Goal: Navigation & Orientation: Find specific page/section

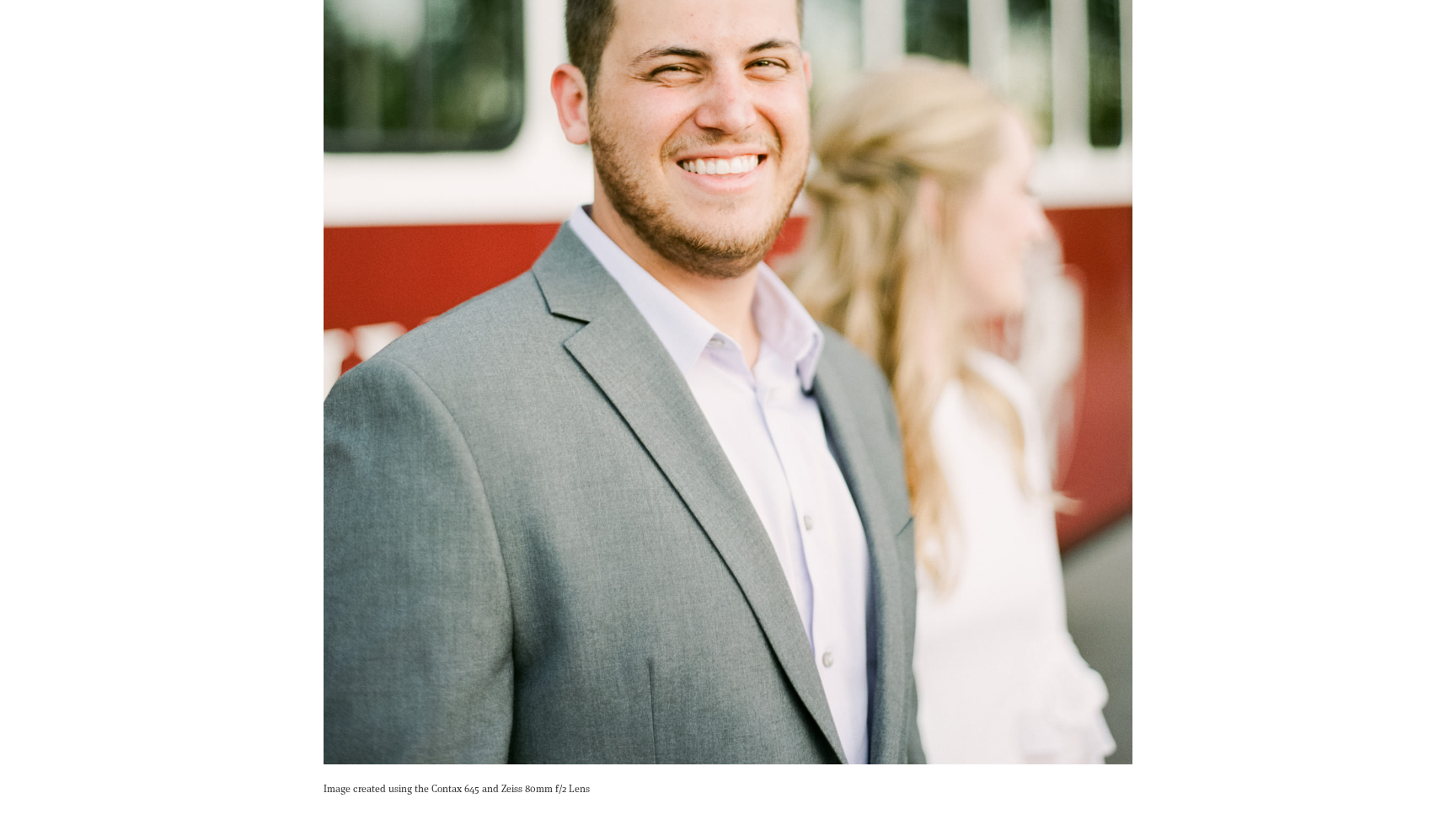
scroll to position [4770, 0]
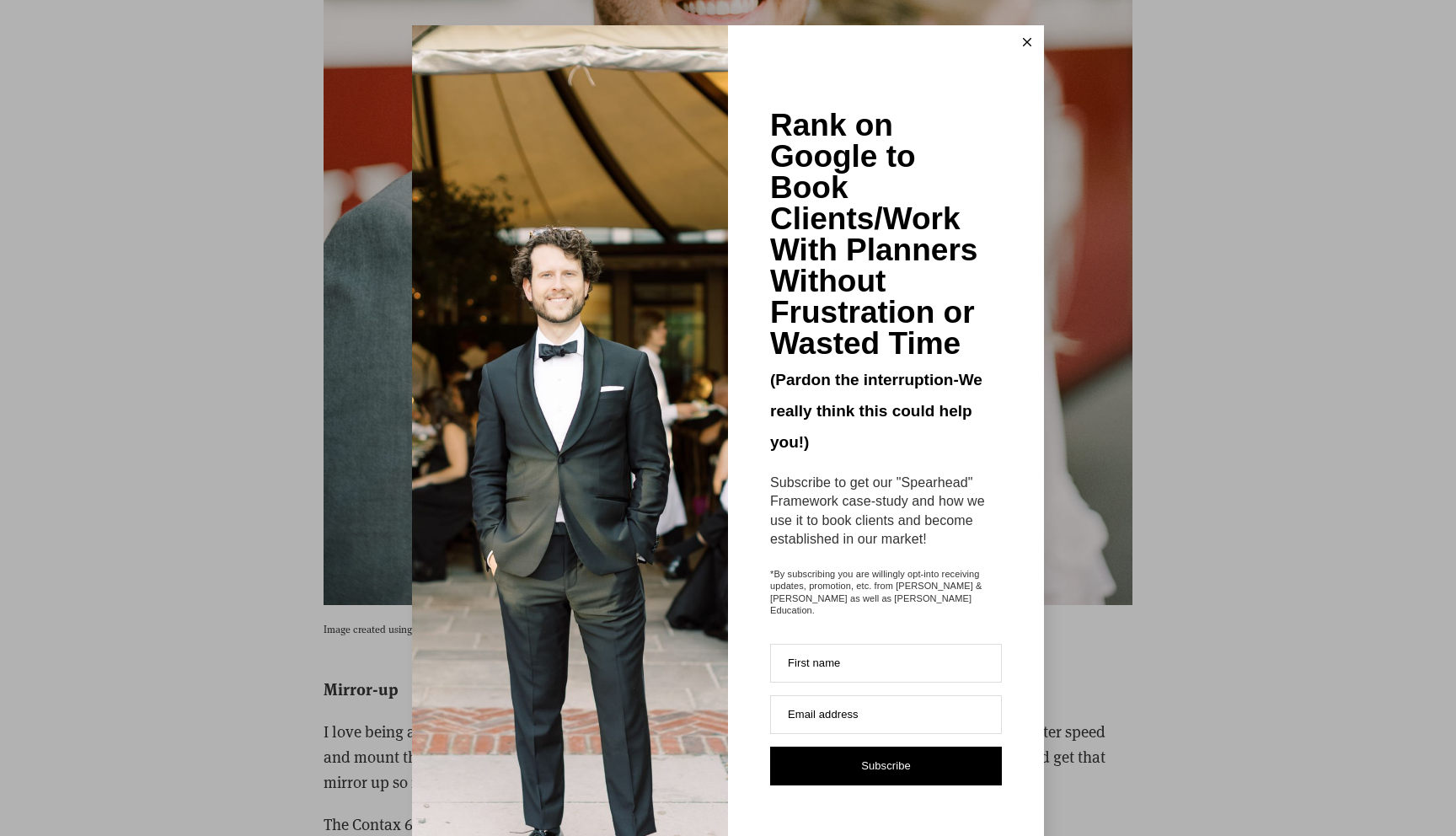
click at [1032, 41] on button at bounding box center [1027, 42] width 34 height 34
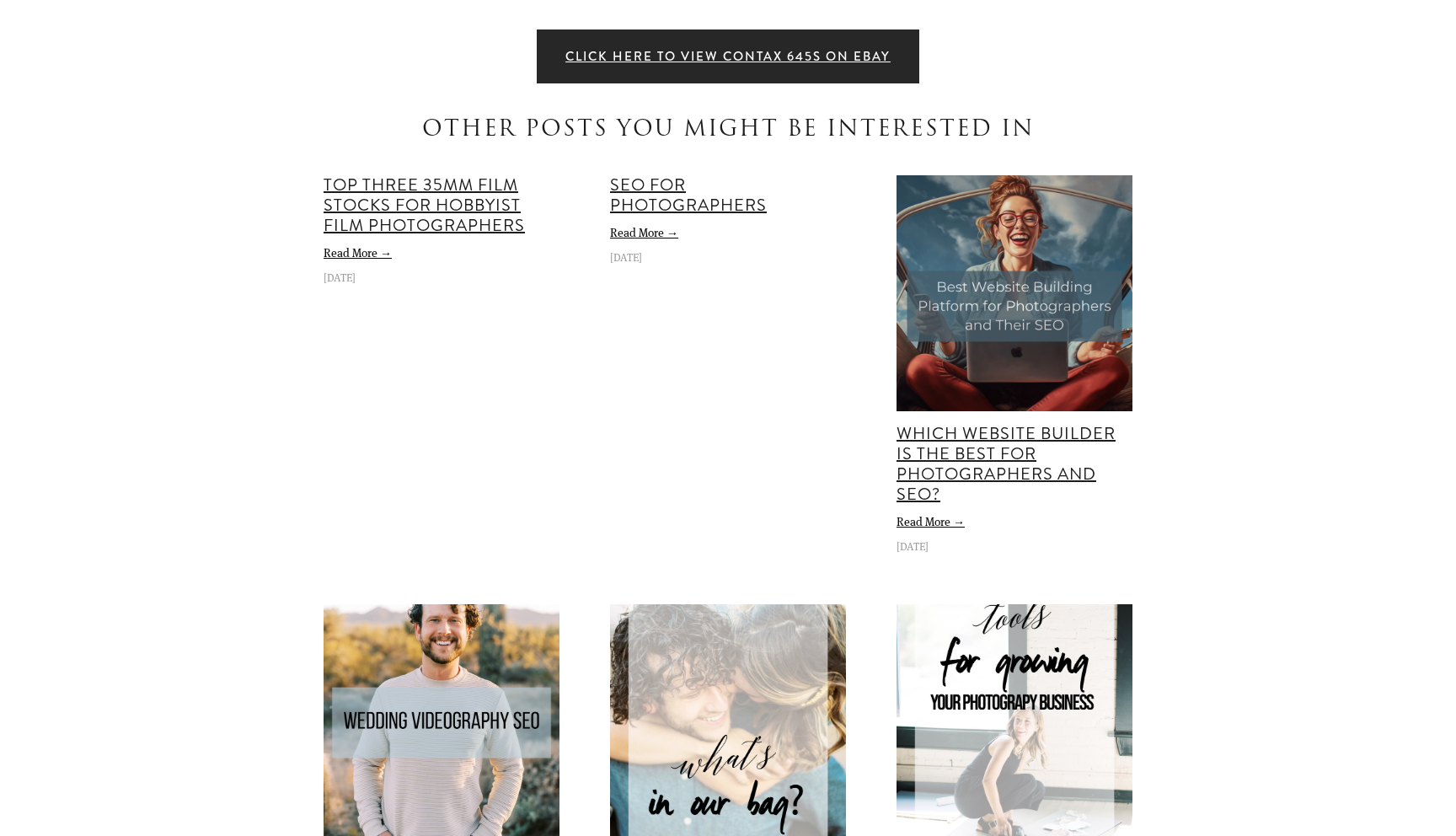
scroll to position [9801, 0]
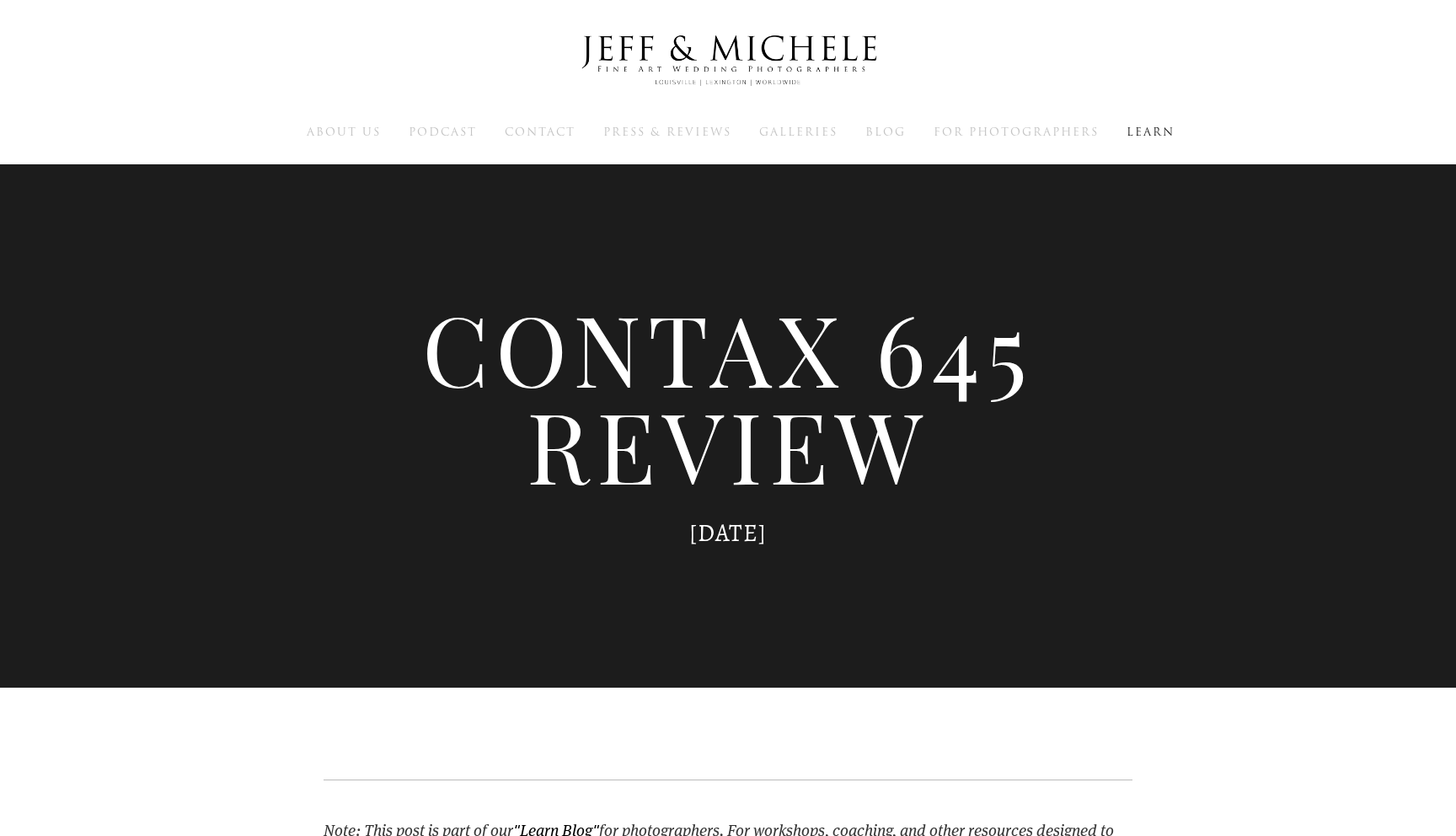
scroll to position [4, 0]
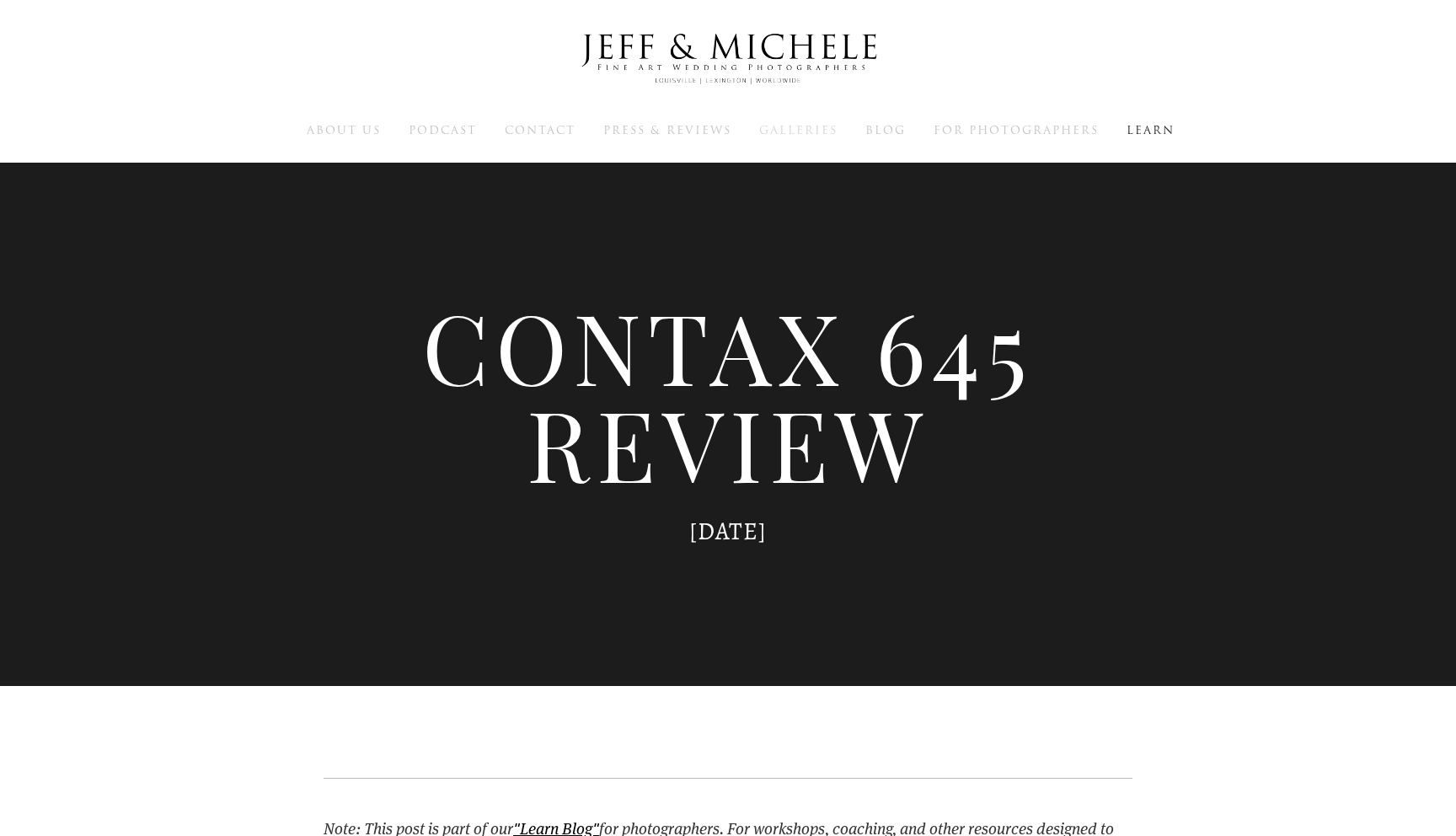
click at [770, 131] on span "Galleries" at bounding box center [798, 130] width 78 height 16
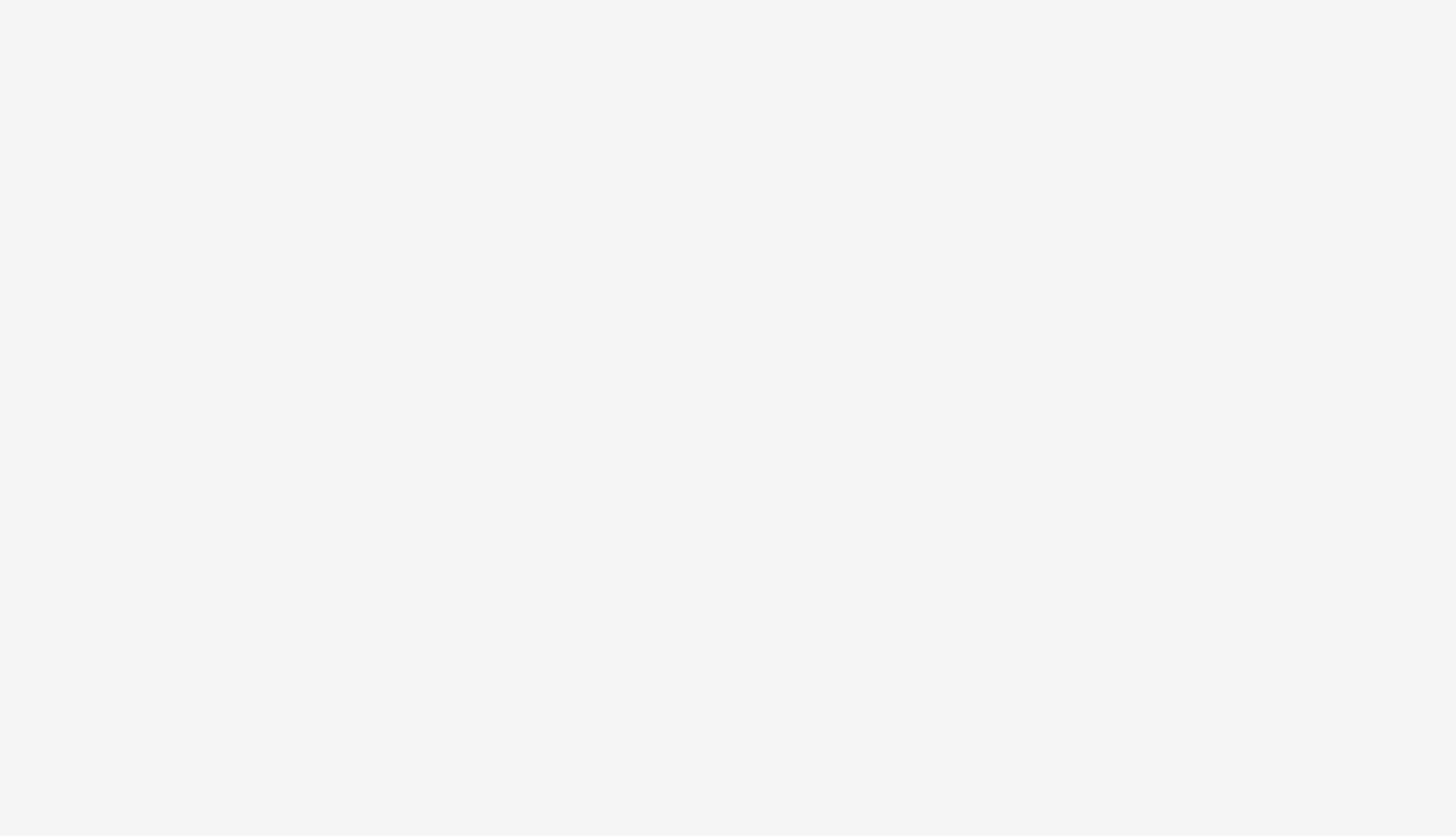
scroll to position [5149, 0]
